Goal: Task Accomplishment & Management: Use online tool/utility

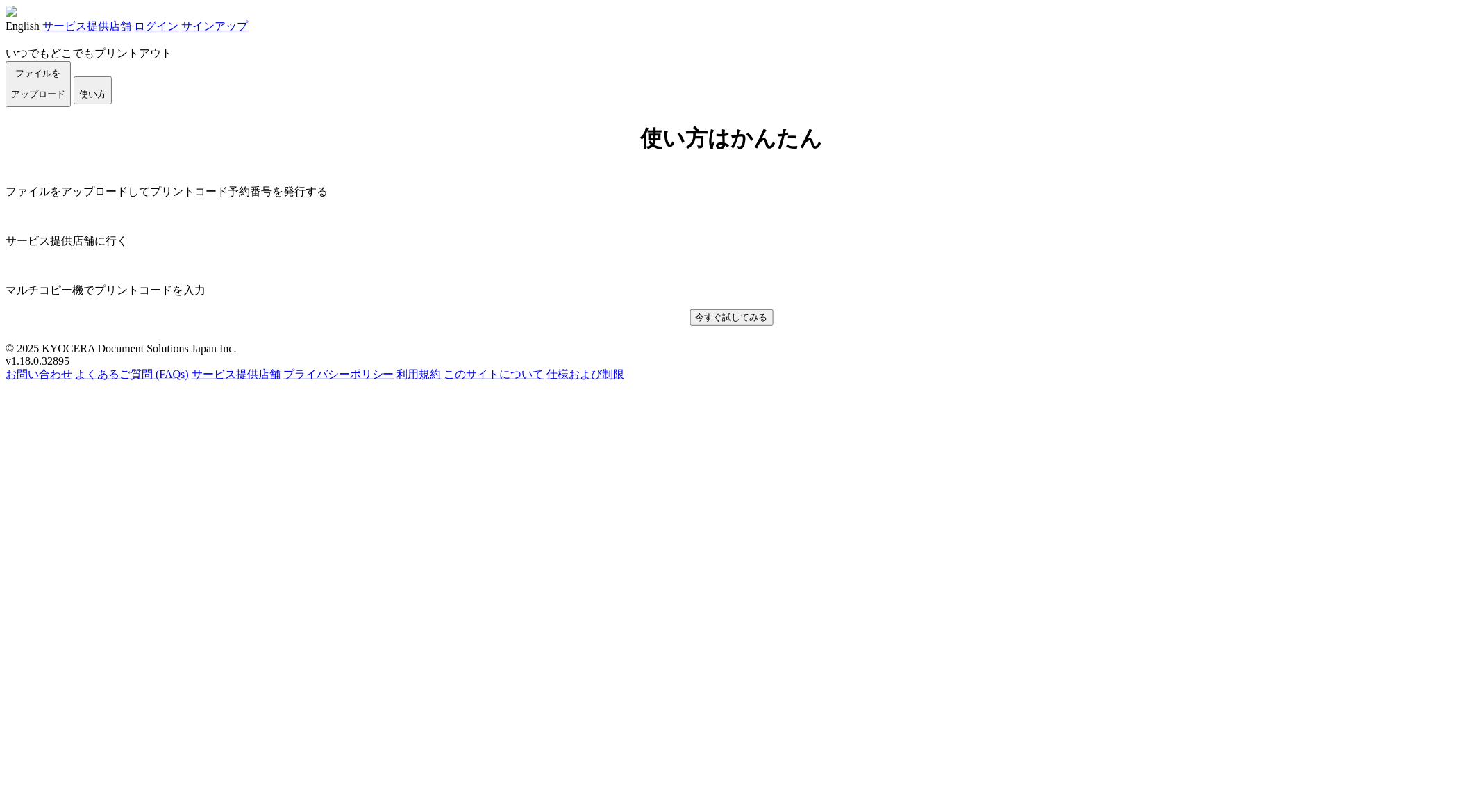
click at [71, 107] on button "ファイルを ​​アップロード" at bounding box center [38, 84] width 65 height 46
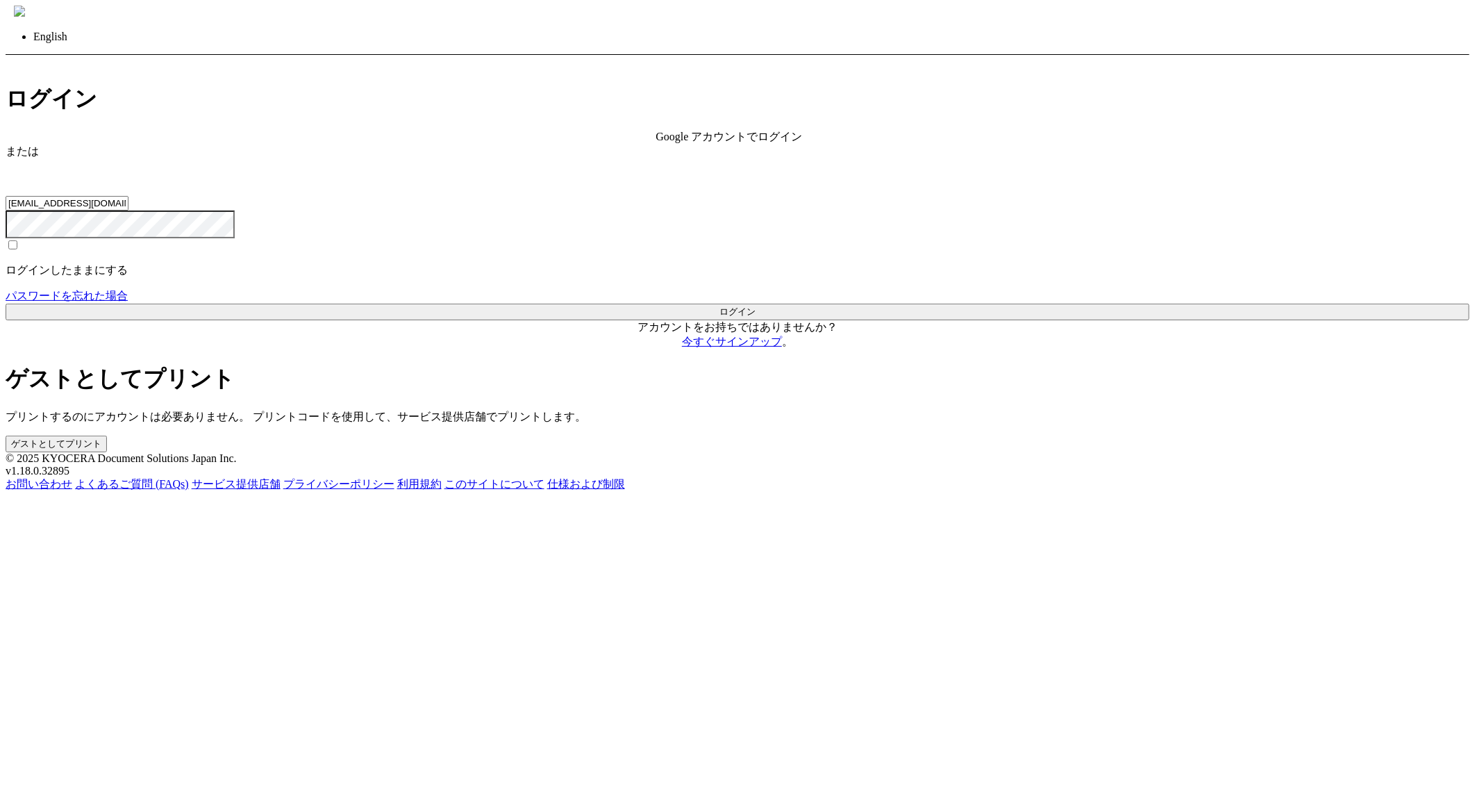
click at [107, 435] on button "ゲストとしてプリント" at bounding box center [56, 443] width 101 height 17
click at [706, 451] on div "ログイン Google アカウントでログイン または 入力されたメールアドレスまたはパスワードが正しくありません。 [EMAIL_ADDRESS][DOMAI…" at bounding box center [738, 267] width 1464 height 367
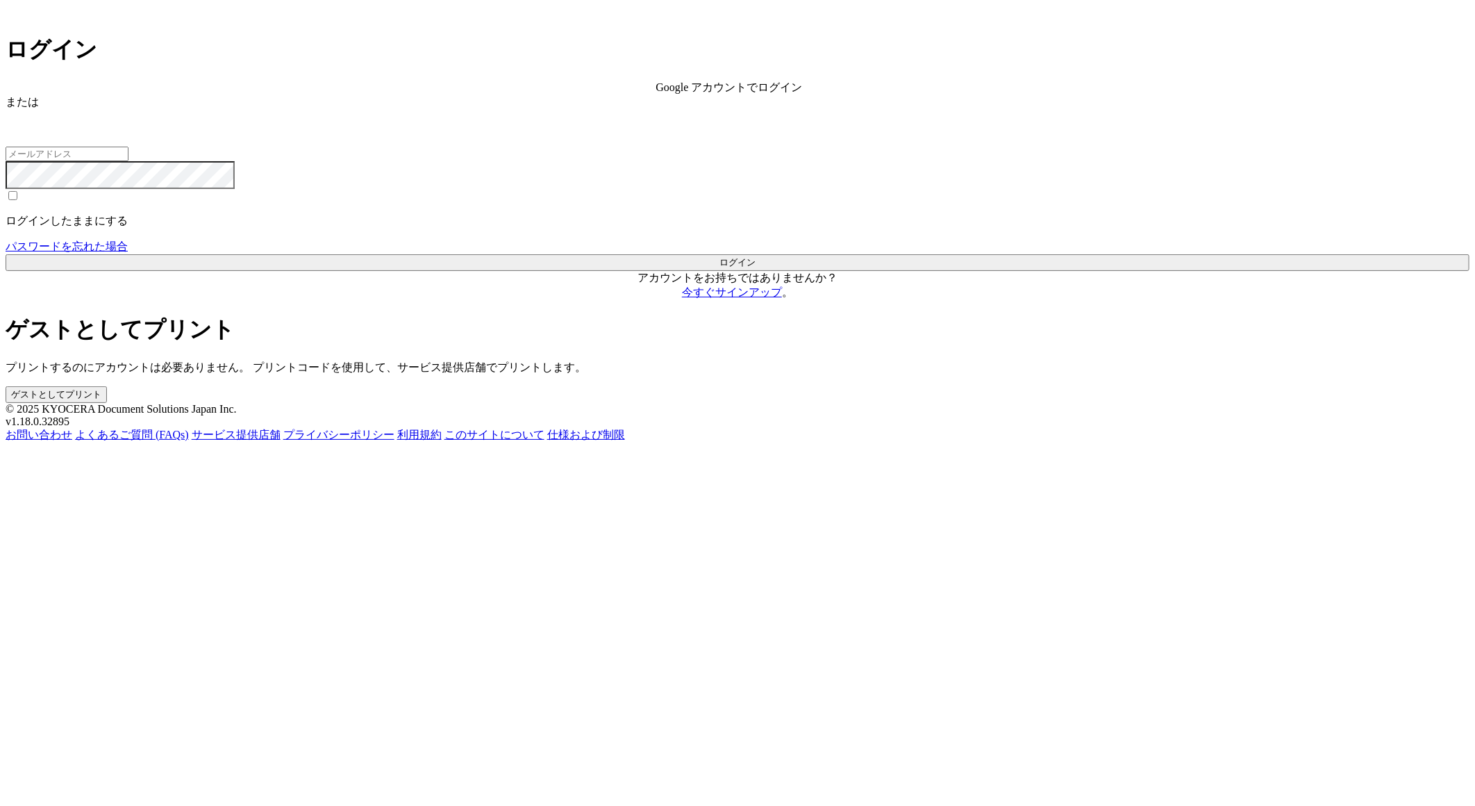
type input "jp-atp-admin@dj.kyocera.com"
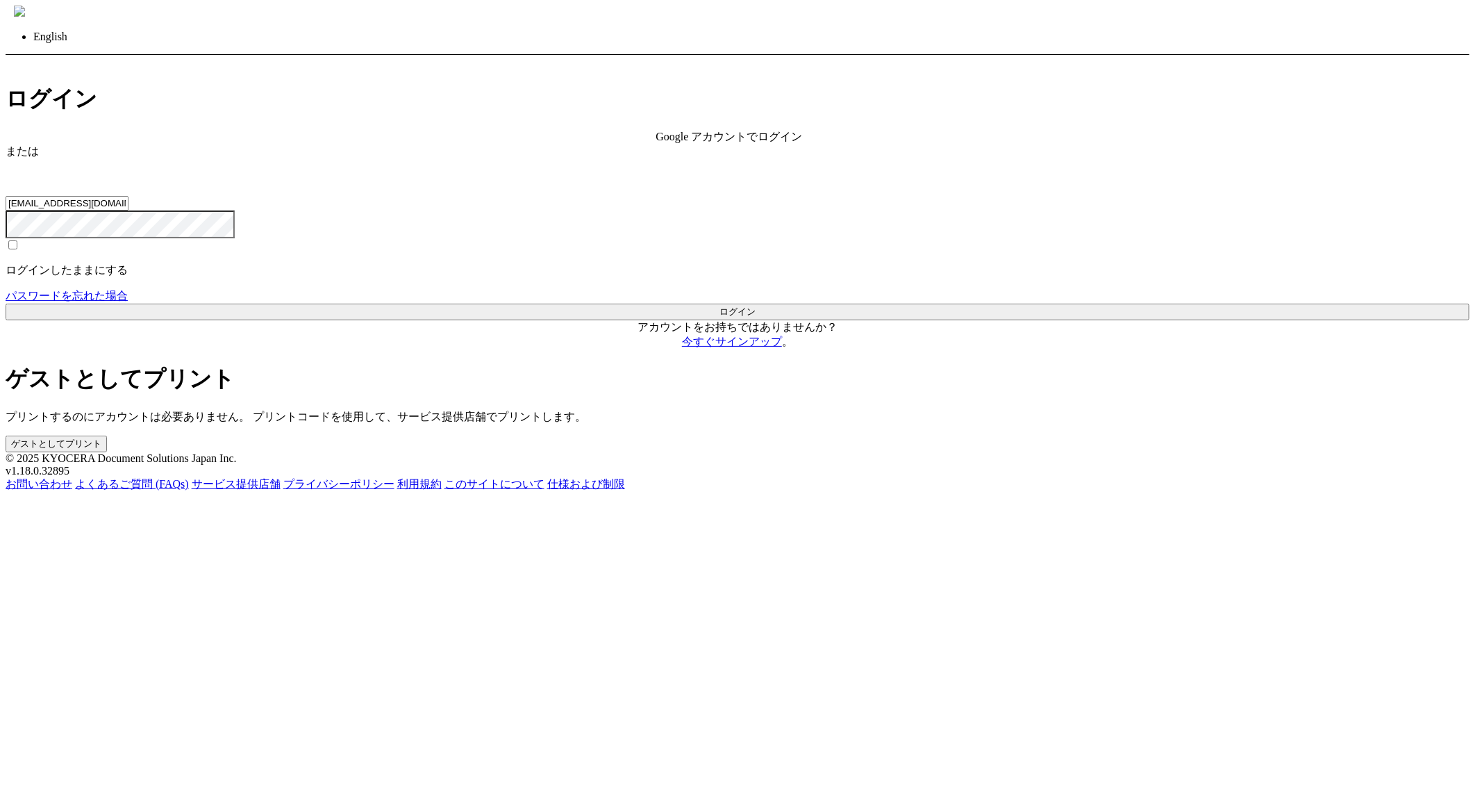
click at [107, 435] on button "ゲストとしてプリント" at bounding box center [56, 443] width 101 height 17
click at [531, 320] on button "ログイン" at bounding box center [738, 312] width 1464 height 17
click at [414, 320] on button "ログイン" at bounding box center [738, 312] width 1464 height 17
click at [107, 435] on button "ゲストとしてプリント" at bounding box center [56, 443] width 101 height 17
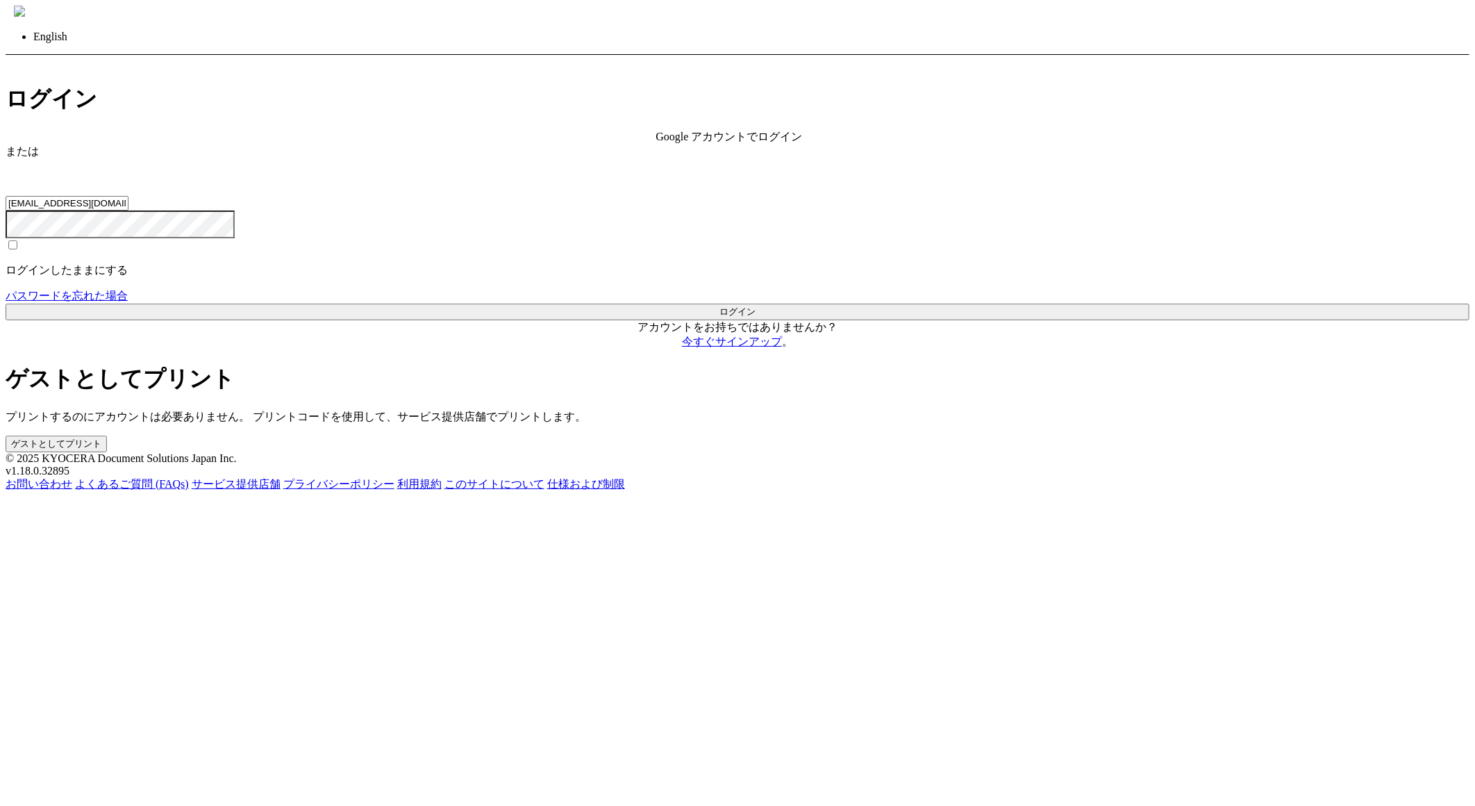
click at [107, 435] on button "ゲストとしてプリント" at bounding box center [56, 443] width 101 height 17
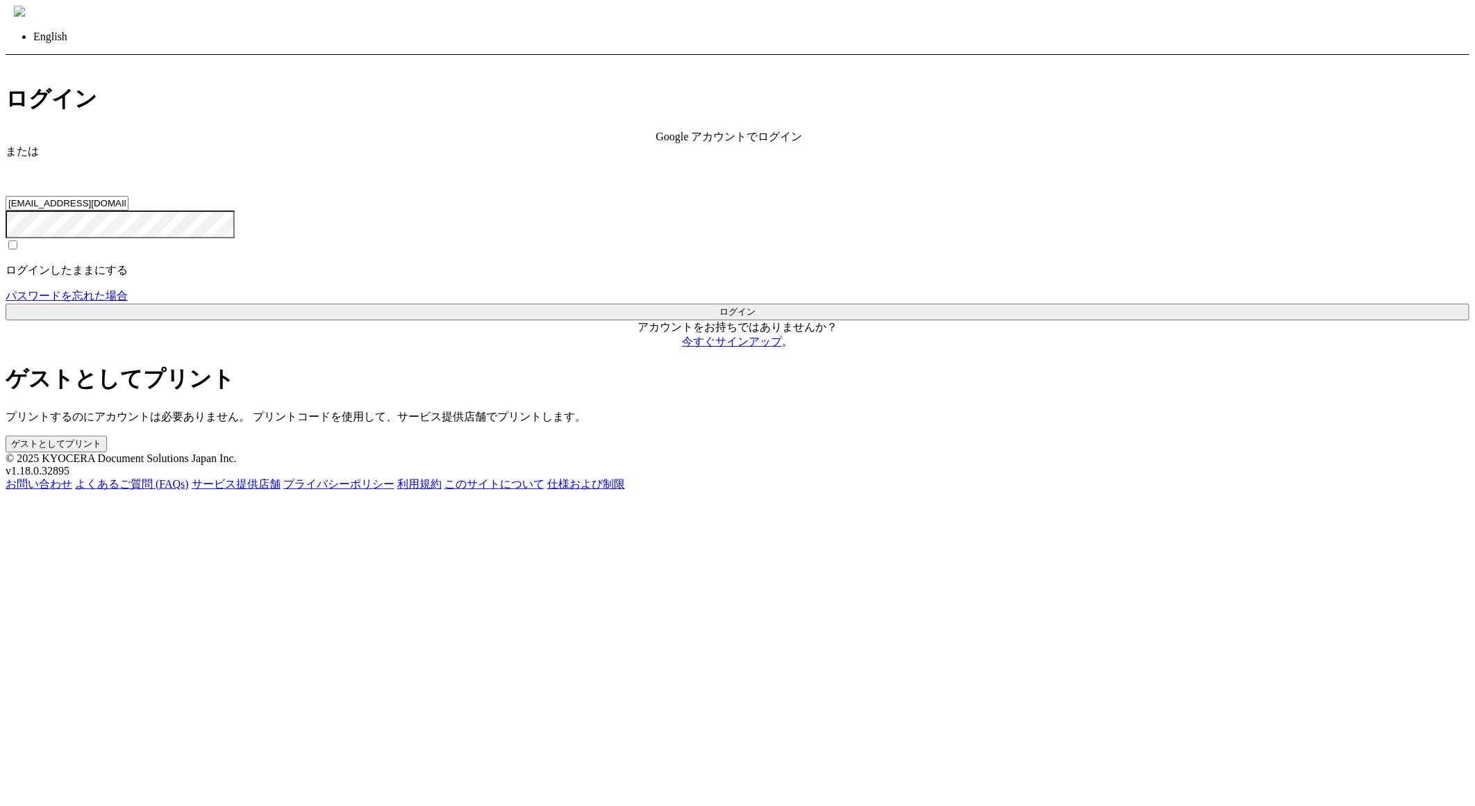
click at [107, 435] on button "ゲストとしてプリント" at bounding box center [56, 443] width 101 height 17
click at [470, 320] on button "ログイン" at bounding box center [738, 312] width 1464 height 17
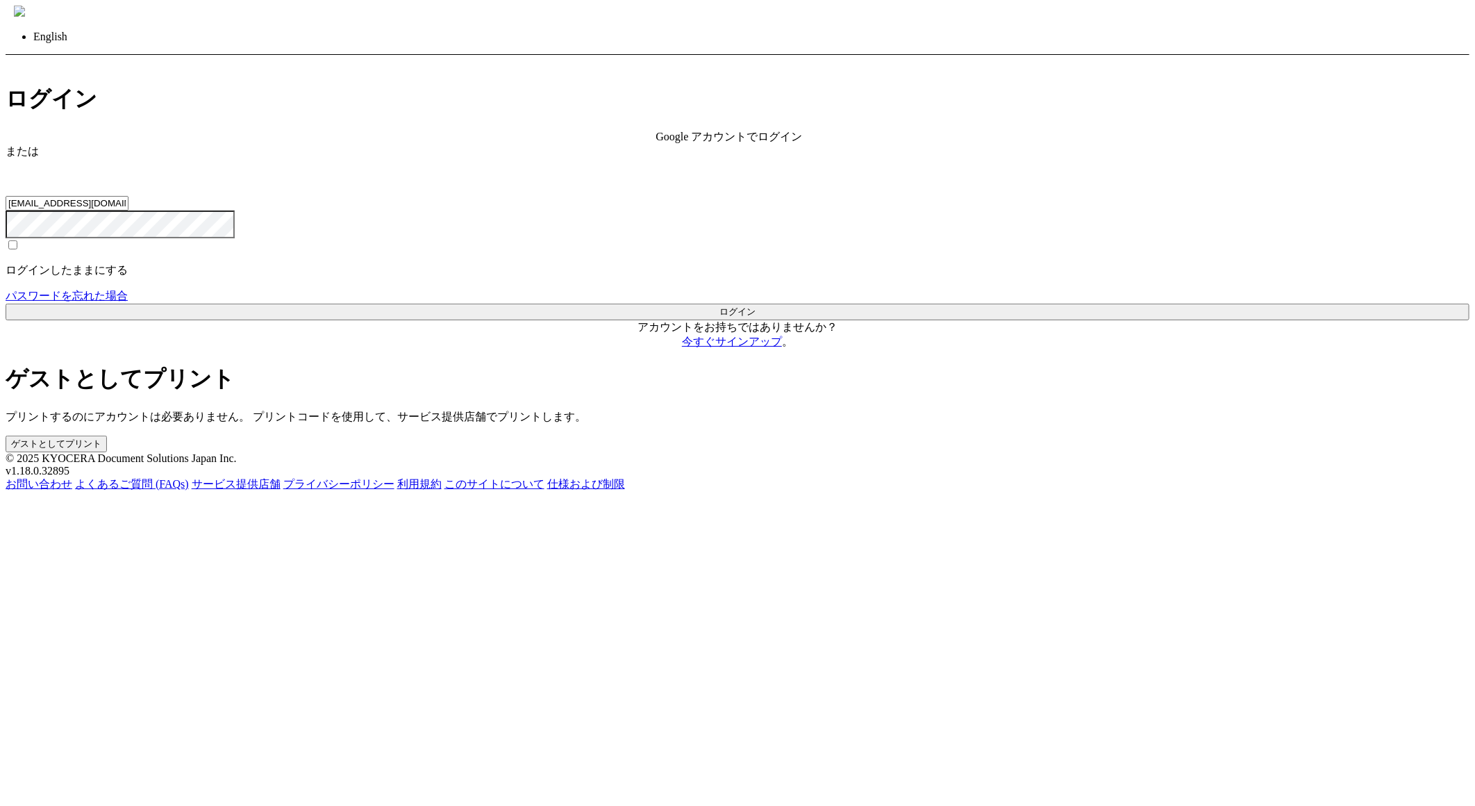
click at [470, 320] on button "ログイン" at bounding box center [738, 312] width 1464 height 17
click at [28, 56] on link "戻る" at bounding box center [17, 62] width 22 height 12
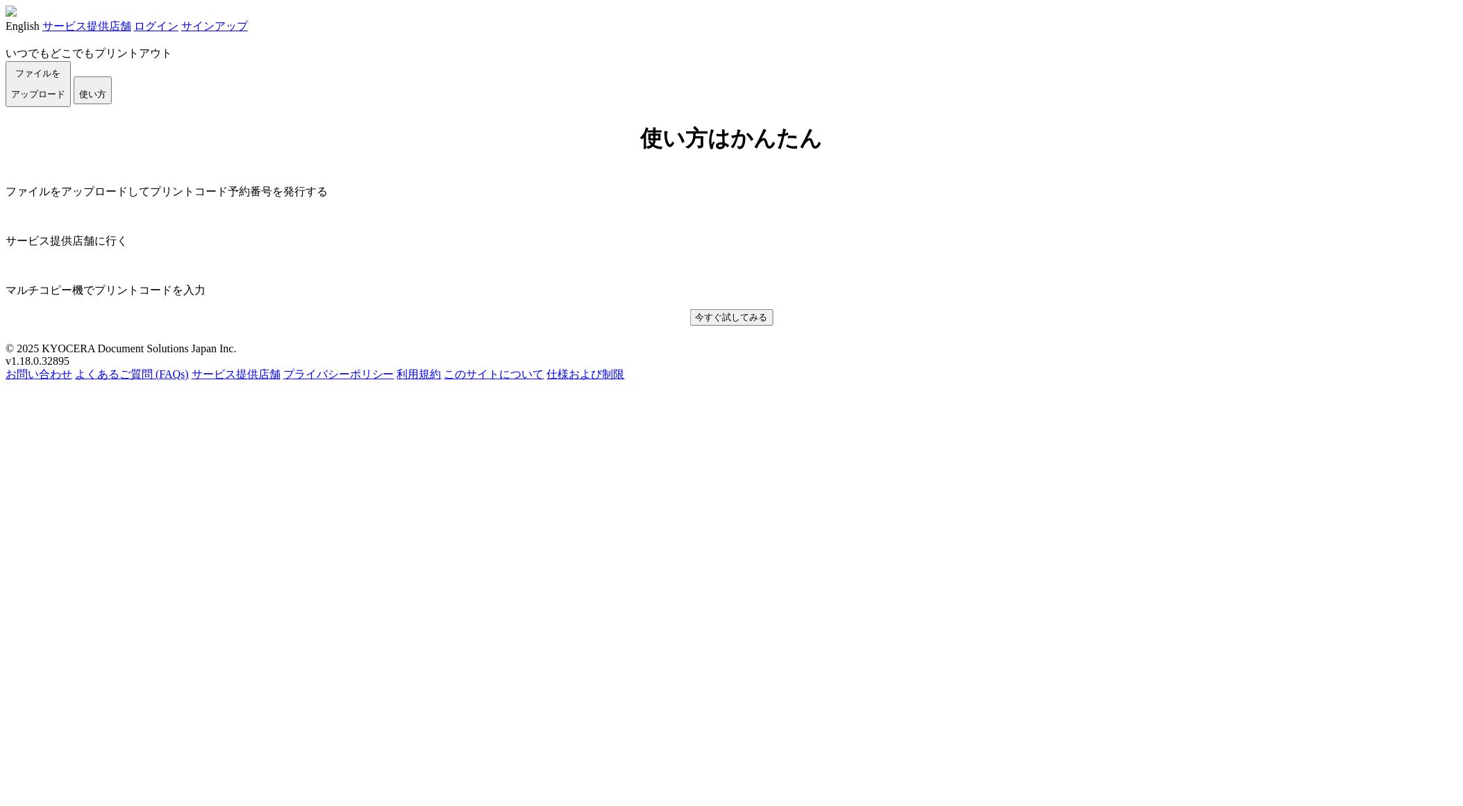
click at [65, 99] on span "ファイルを ​​アップロード" at bounding box center [38, 83] width 54 height 31
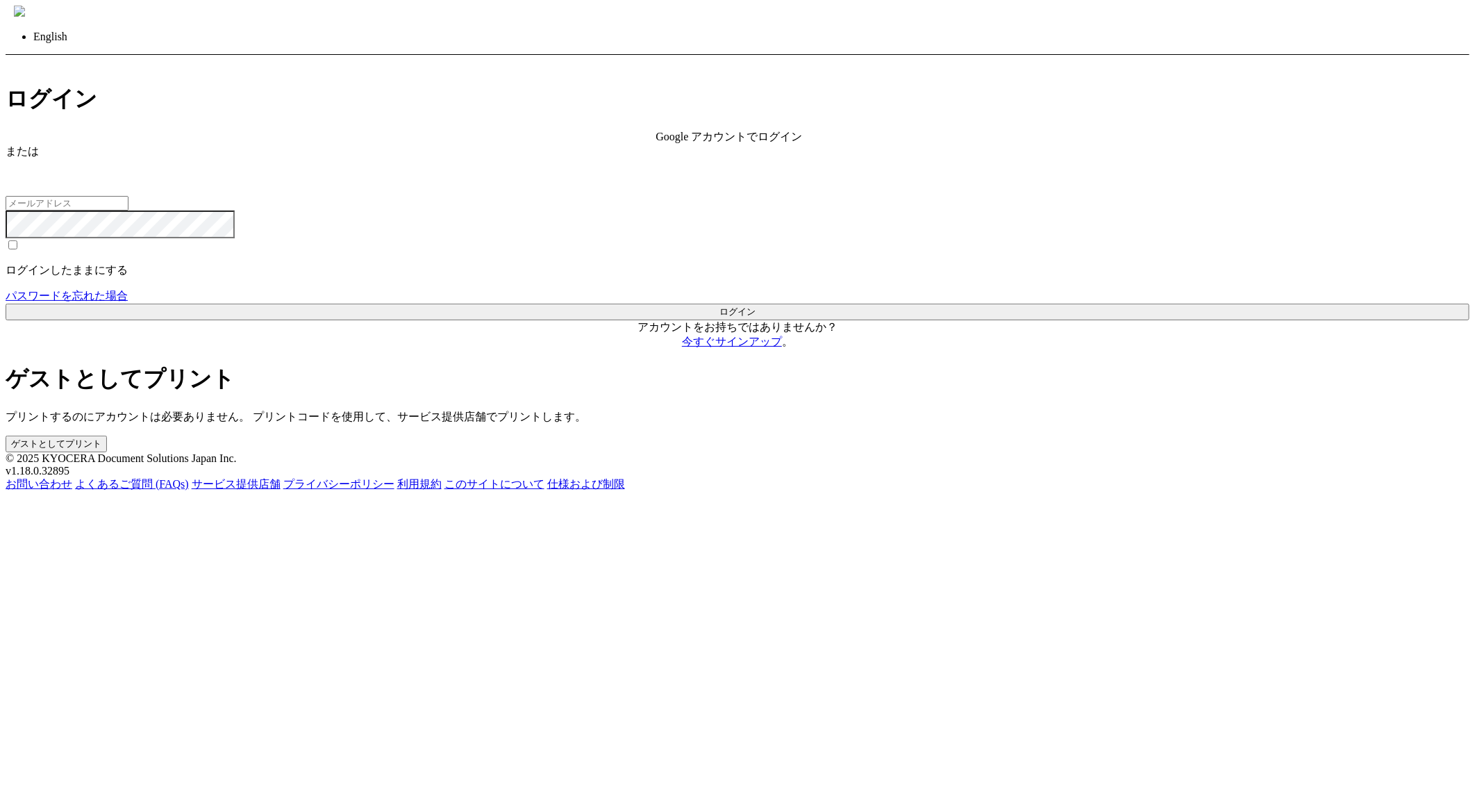
type input "[EMAIL_ADDRESS][DOMAIN_NAME]"
click at [107, 435] on button "ゲストとしてプリント" at bounding box center [56, 443] width 101 height 17
